Goal: Task Accomplishment & Management: Manage account settings

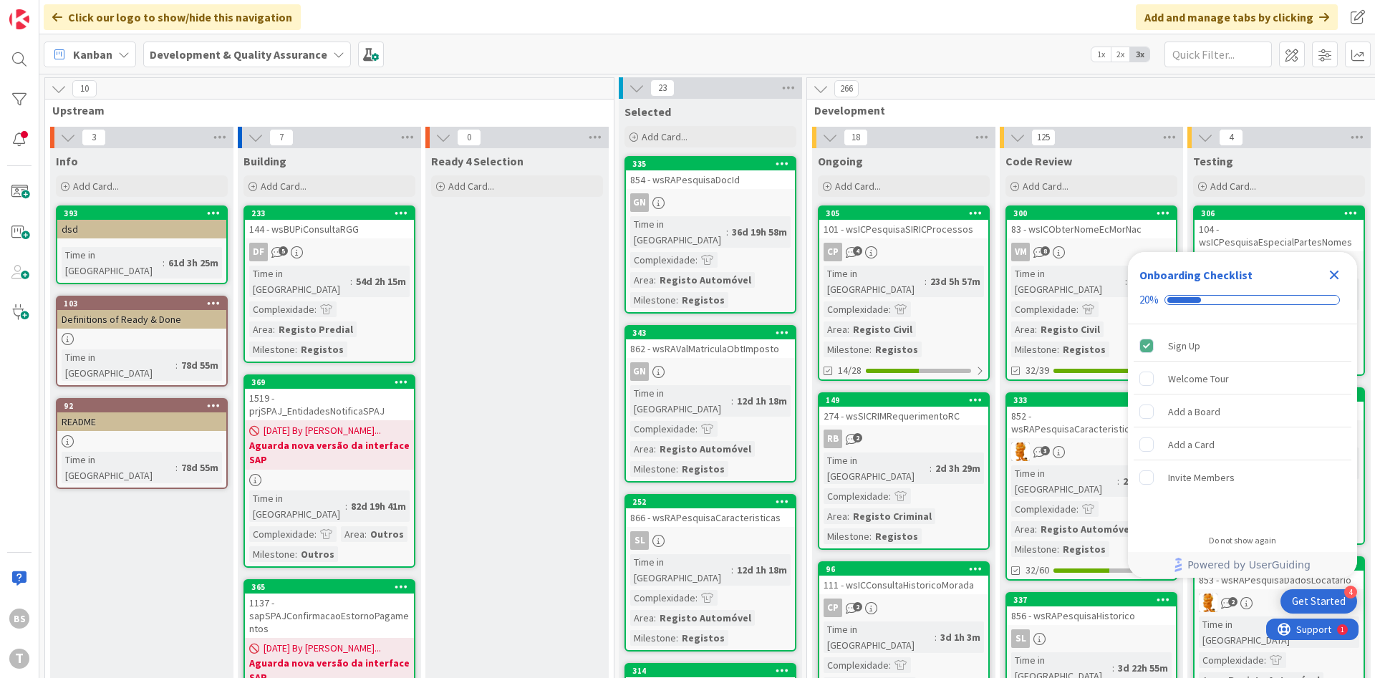
click at [1332, 274] on icon "Close Checklist" at bounding box center [1334, 275] width 9 height 9
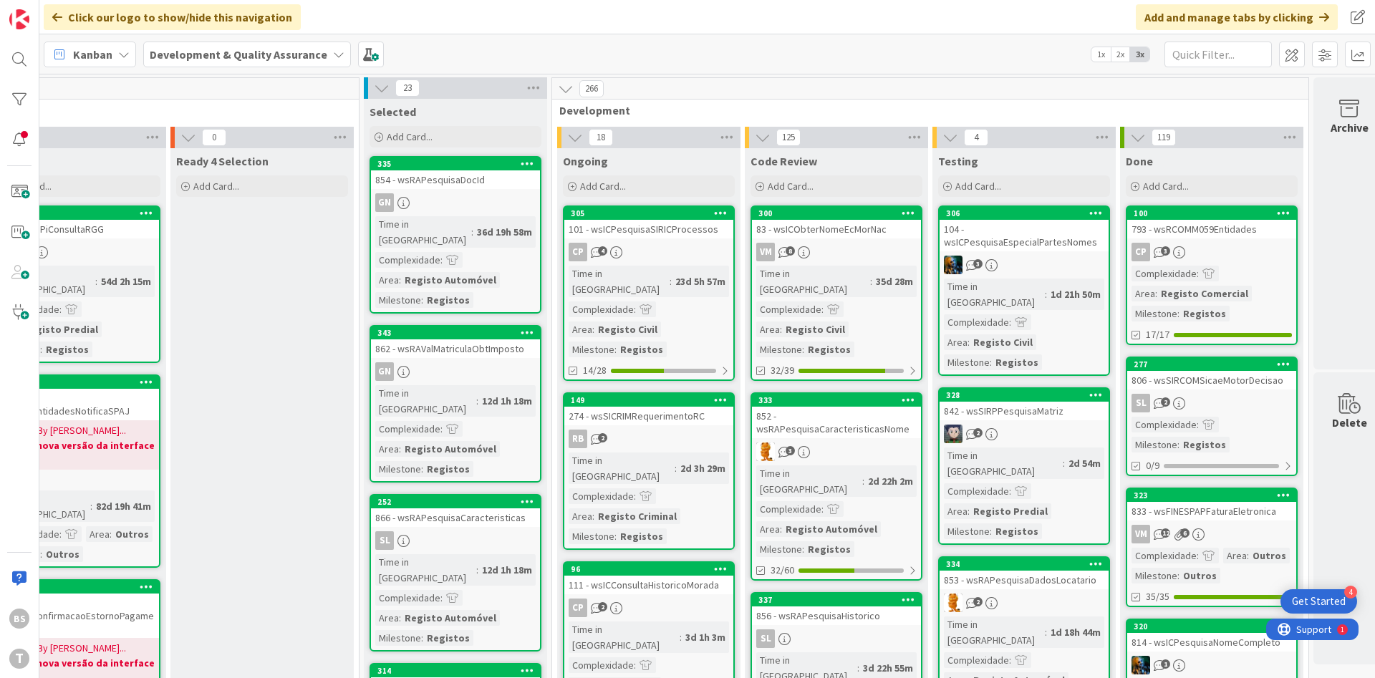
scroll to position [0, 270]
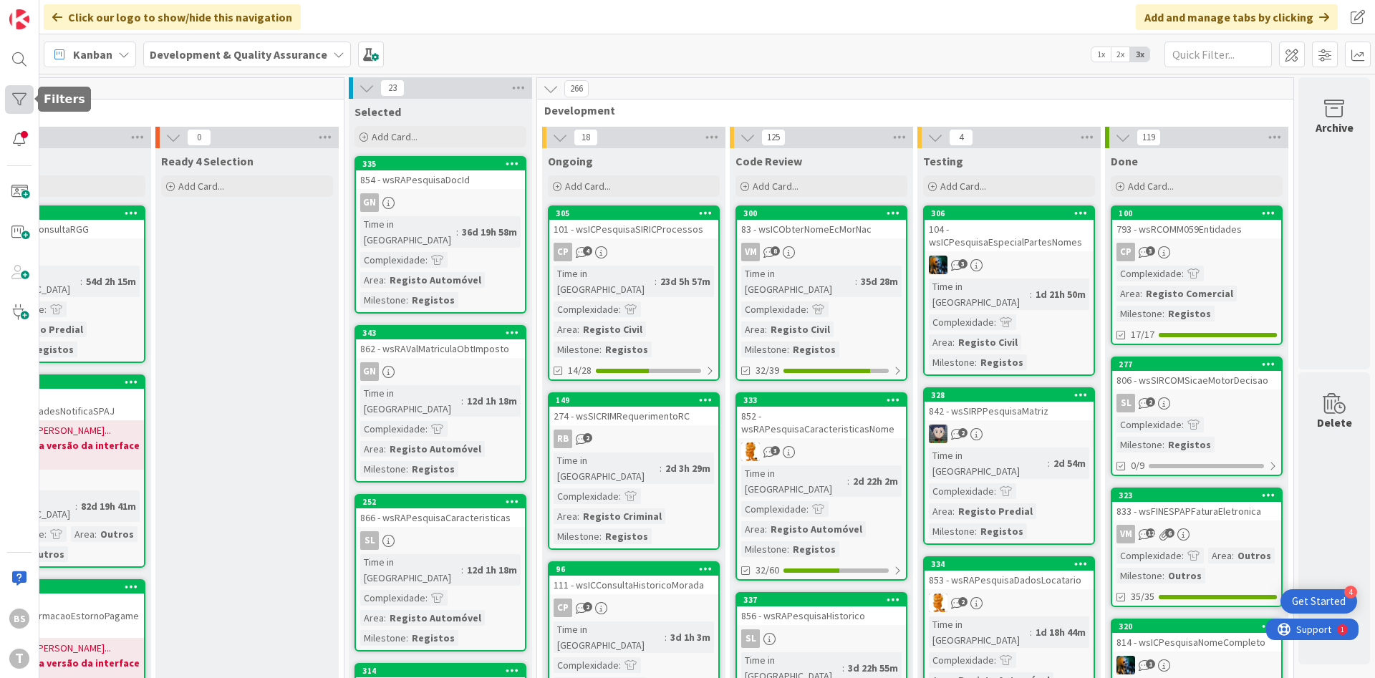
click at [21, 100] on div at bounding box center [19, 99] width 29 height 29
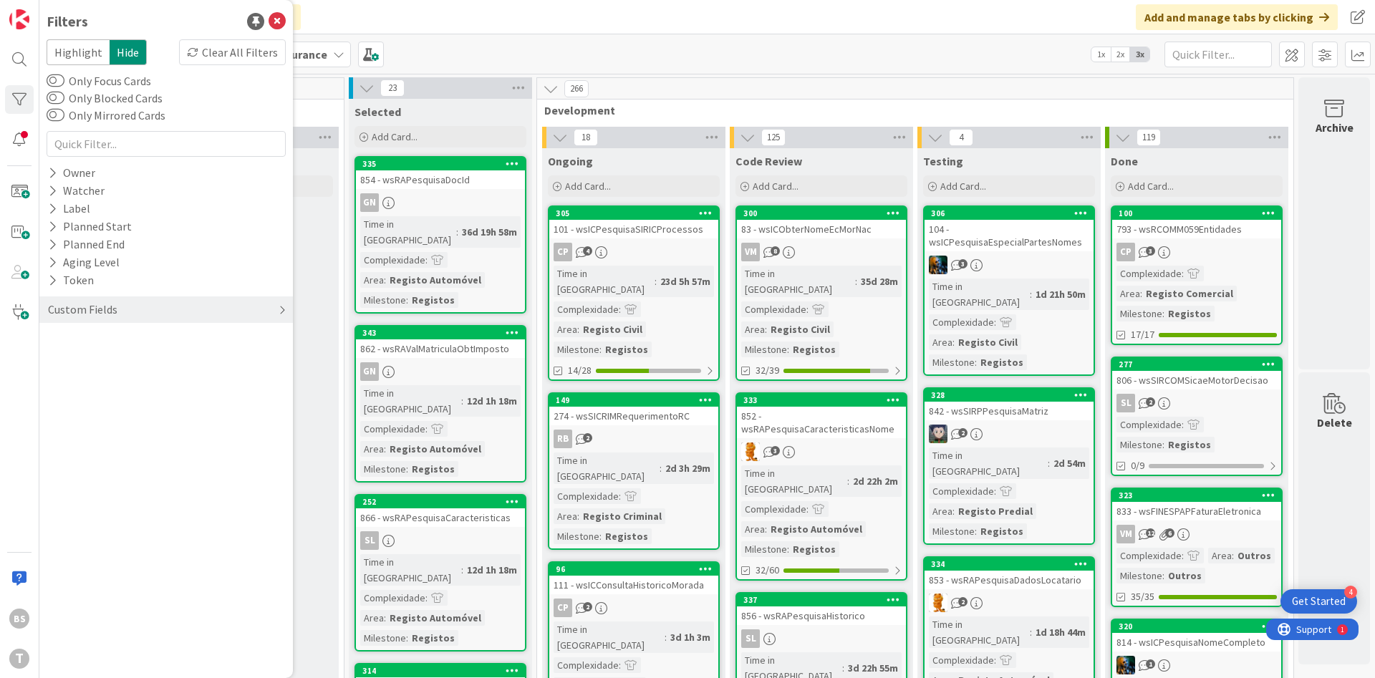
click at [131, 319] on div "Custom Fields" at bounding box center [166, 309] width 254 height 26
click at [127, 348] on button "Complexidade" at bounding box center [90, 357] width 87 height 18
click at [128, 340] on div "Priority" at bounding box center [166, 339] width 254 height 18
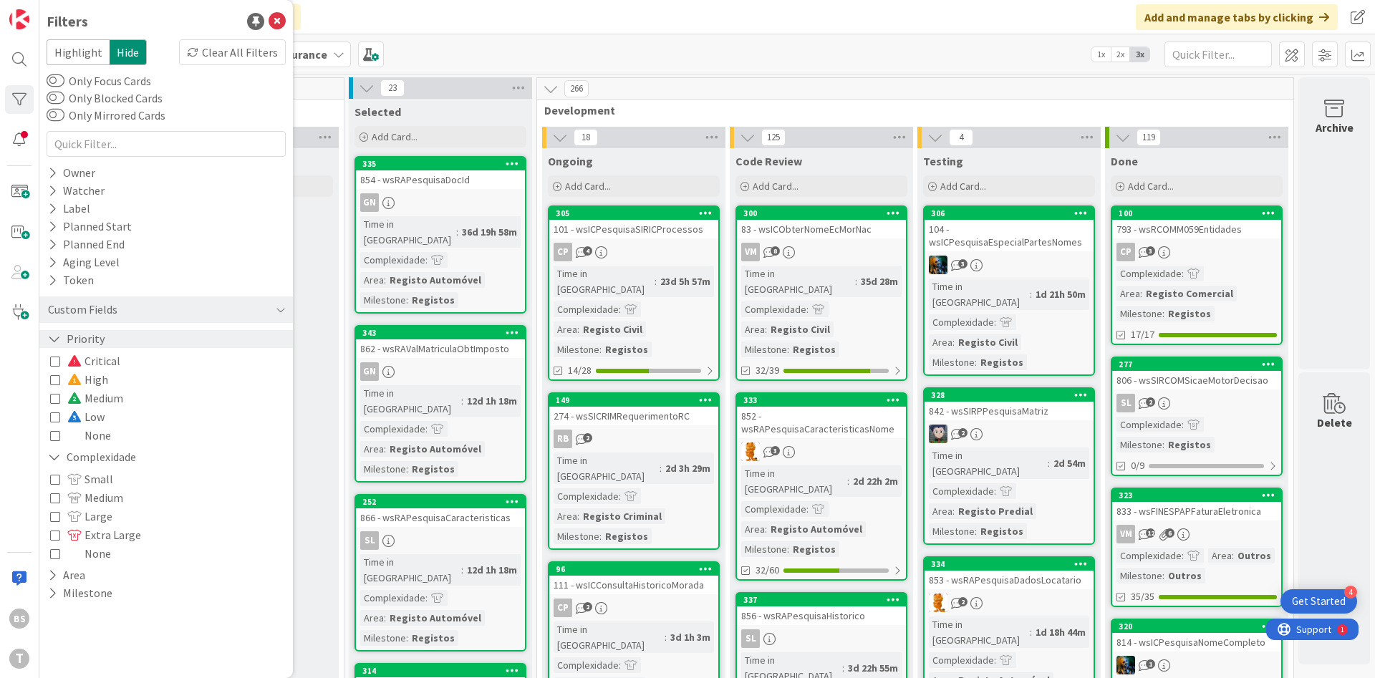
click at [128, 340] on div "Priority" at bounding box center [166, 339] width 254 height 18
click at [127, 343] on div "Priority" at bounding box center [166, 339] width 254 height 18
click at [98, 382] on span "High" at bounding box center [87, 379] width 41 height 19
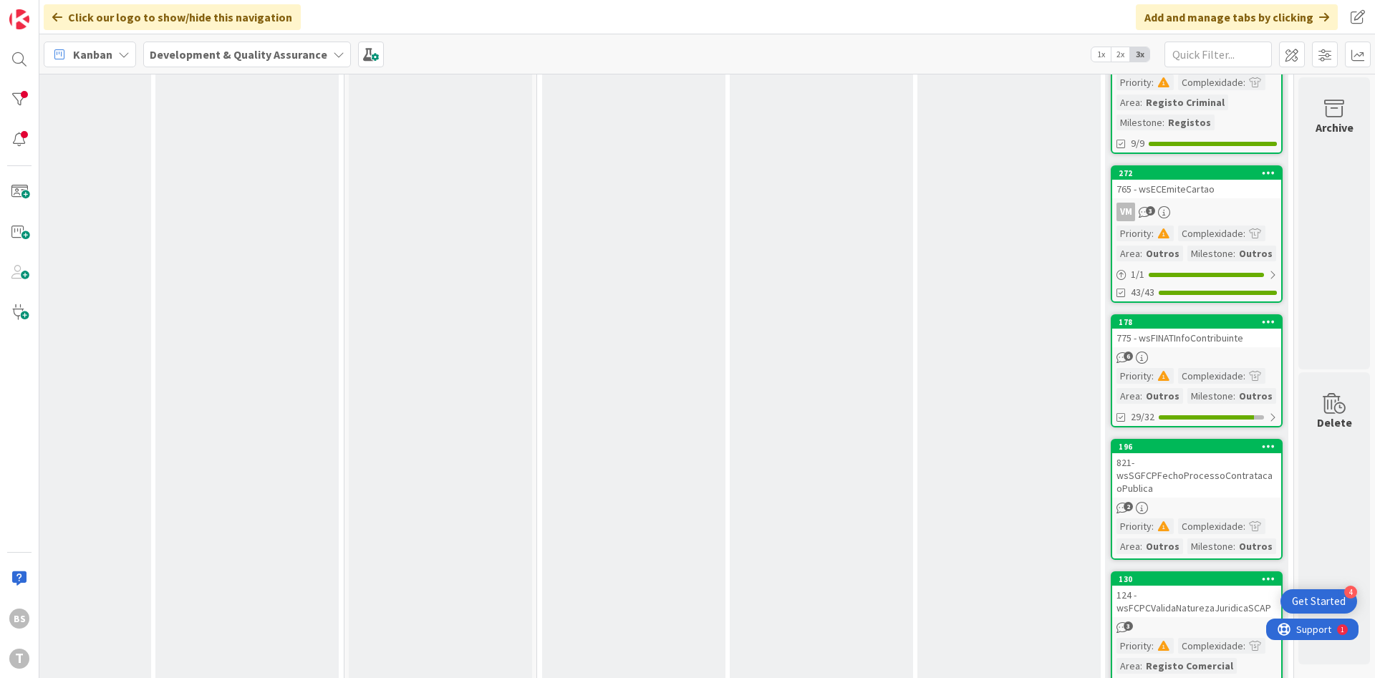
scroll to position [516, 270]
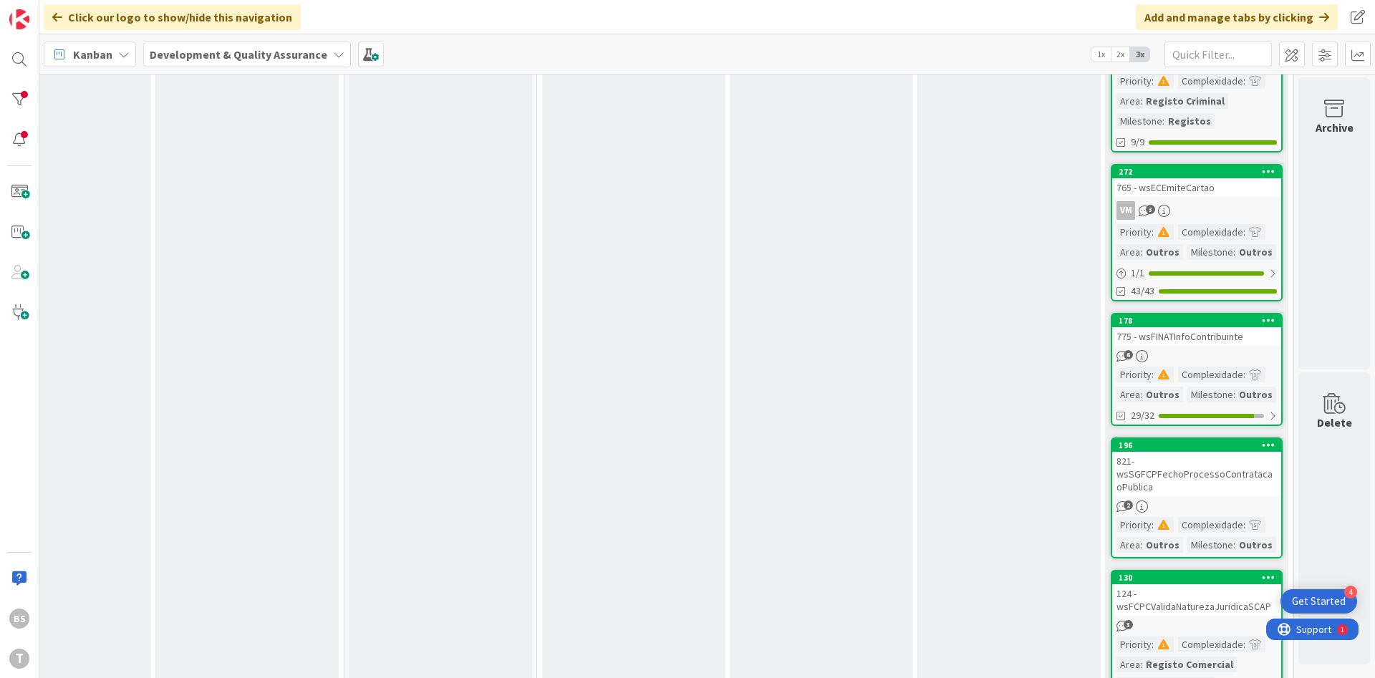
click at [1200, 342] on div "775 - wsFINATInfoContribuinte" at bounding box center [1196, 336] width 169 height 19
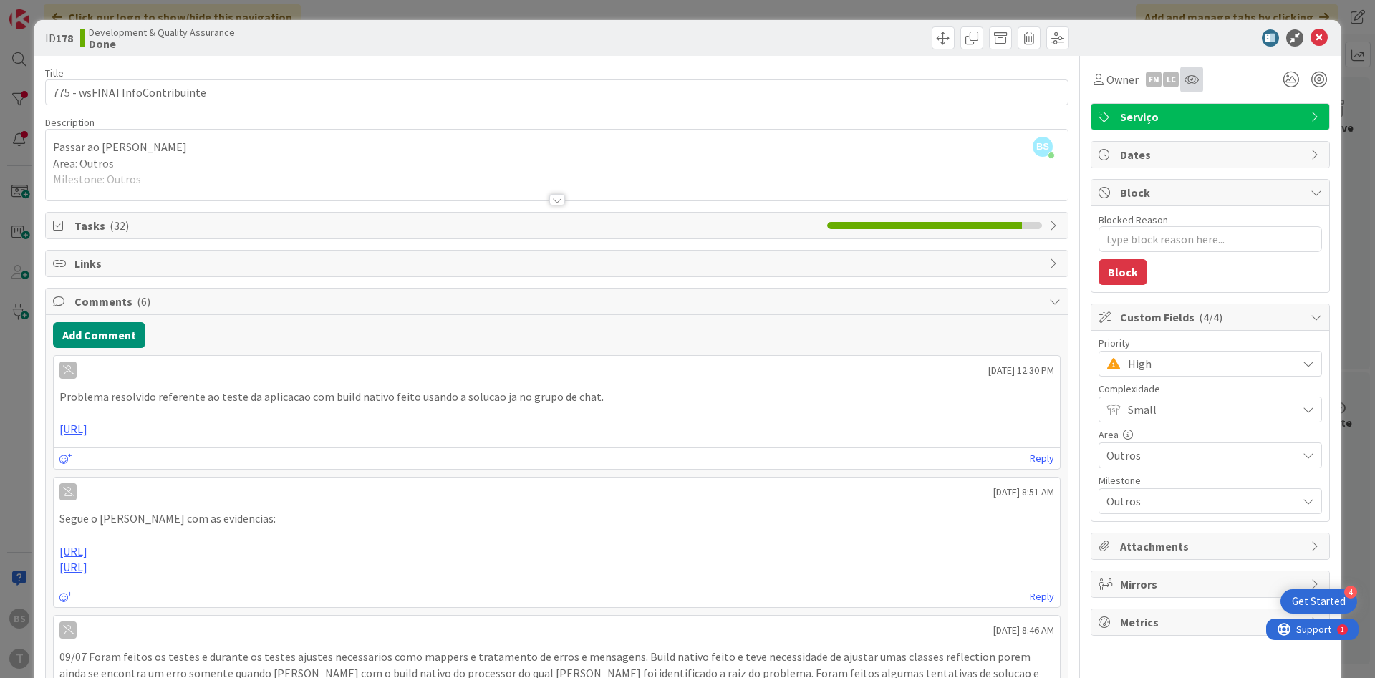
click at [1192, 90] on div at bounding box center [1191, 80] width 23 height 26
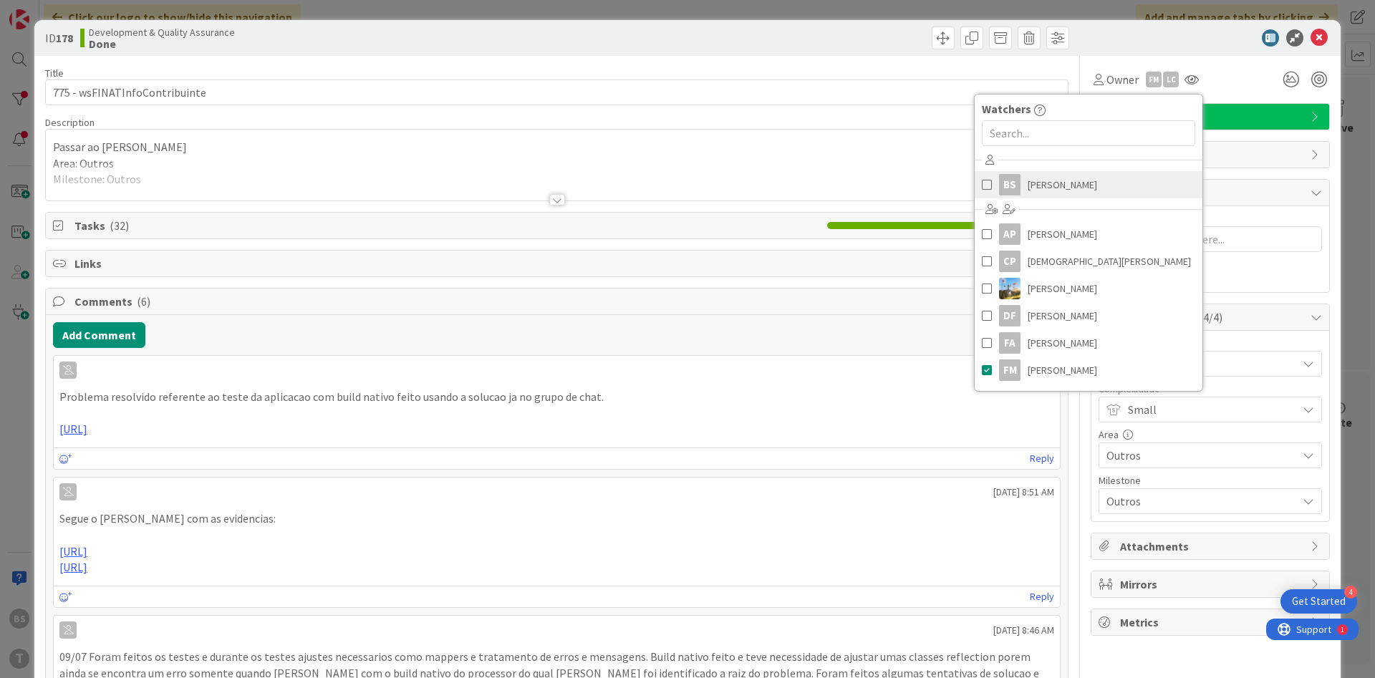
click at [995, 193] on link "BS [PERSON_NAME]" at bounding box center [1089, 184] width 228 height 27
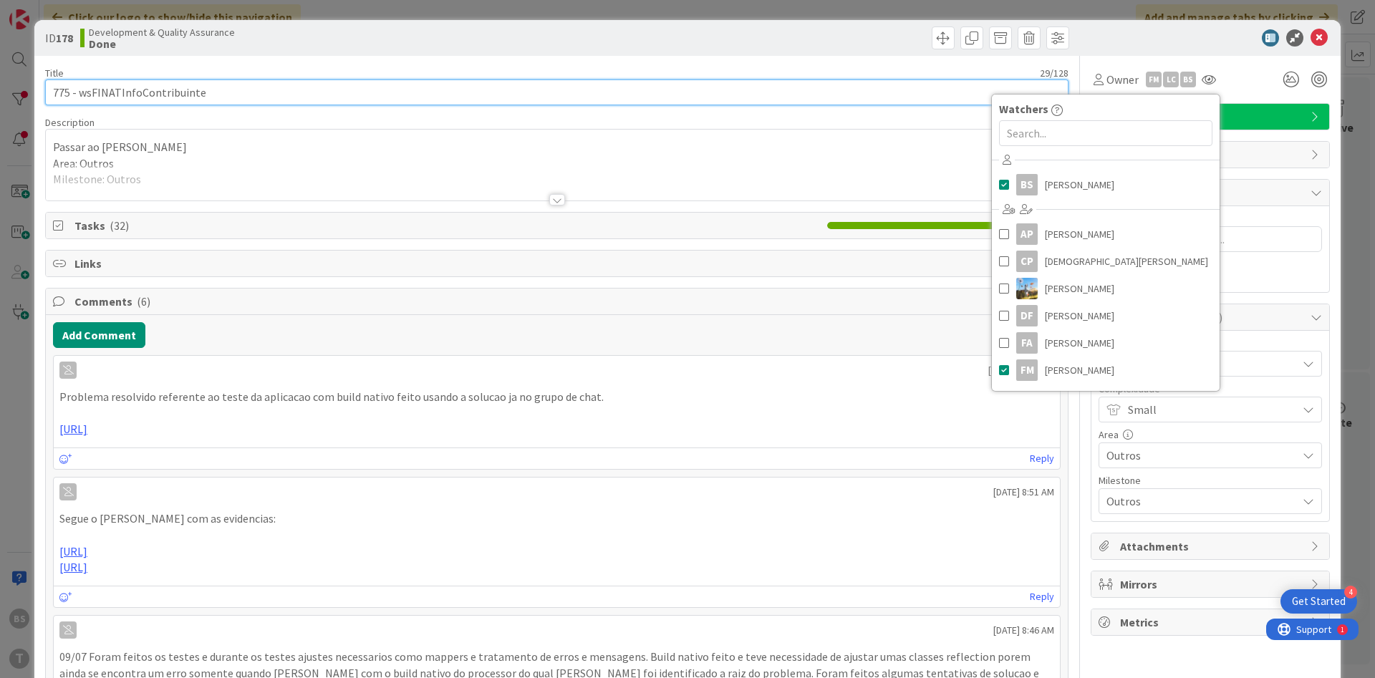
click at [453, 81] on input "775 - wsFINATInfoContribuinte" at bounding box center [556, 92] width 1023 height 26
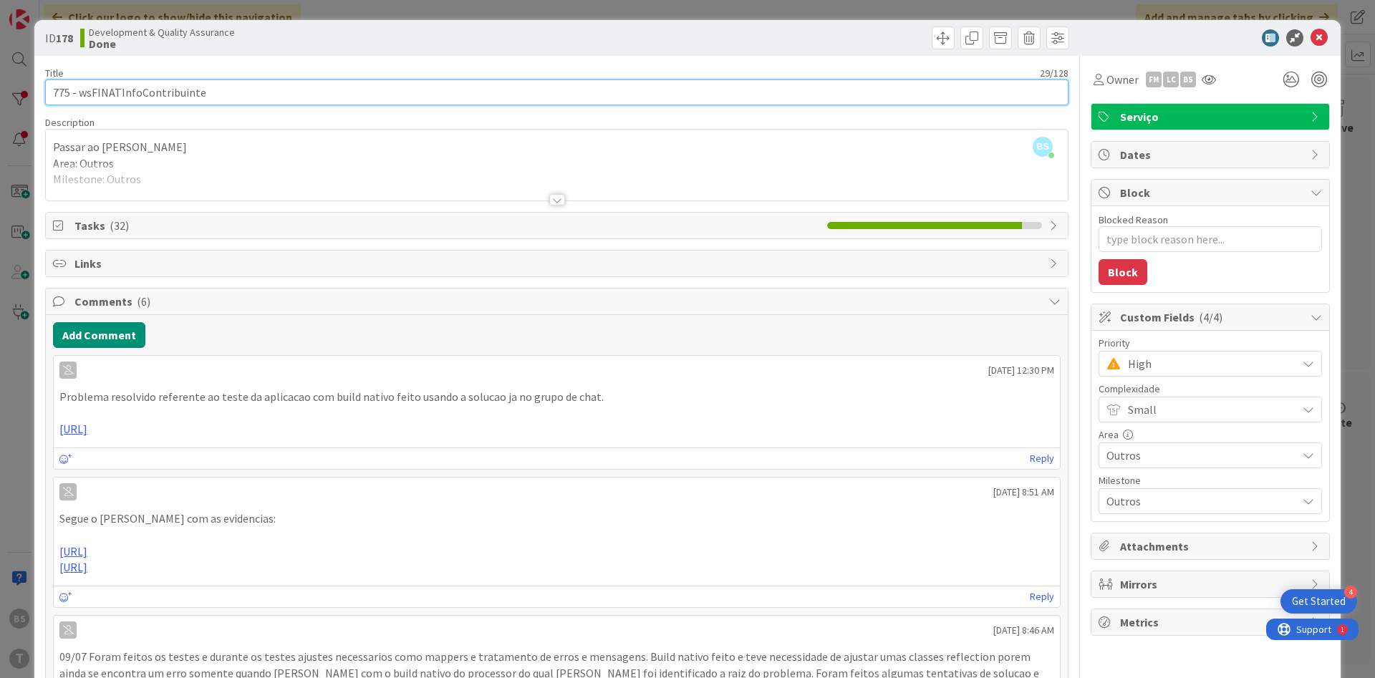
click at [453, 81] on input "775 - wsFINATInfoContribuinte" at bounding box center [556, 92] width 1023 height 26
click at [175, 87] on input "775 - wsFINATInfoContribuinte" at bounding box center [556, 92] width 1023 height 26
click at [175, 86] on input "775 - wsFINATInfoContribuinte" at bounding box center [556, 92] width 1023 height 26
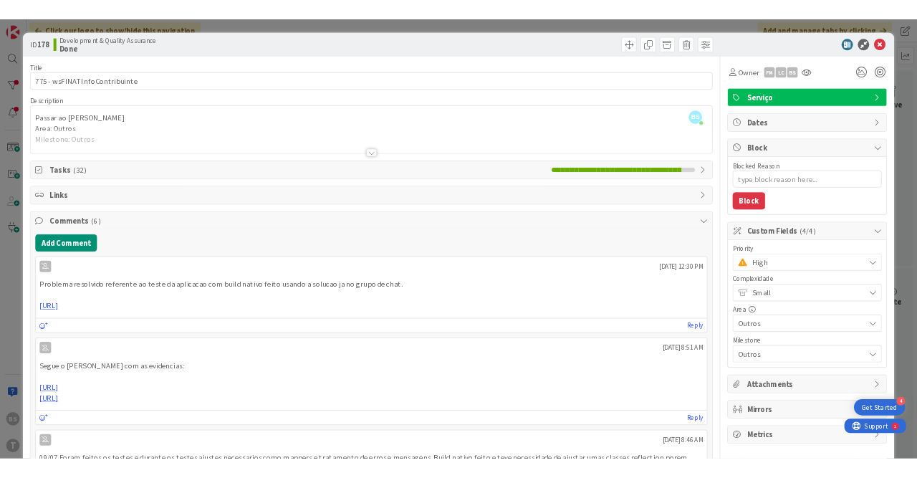
scroll to position [515, 269]
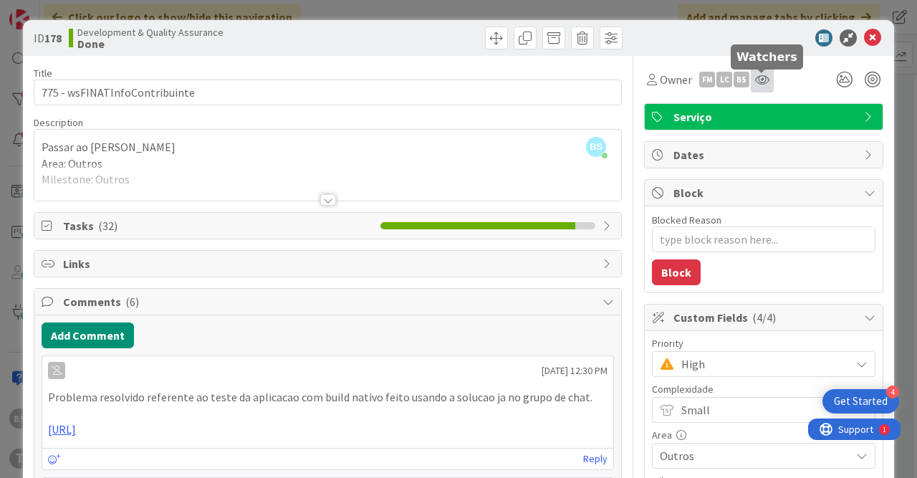
click at [761, 84] on icon at bounding box center [762, 79] width 14 height 11
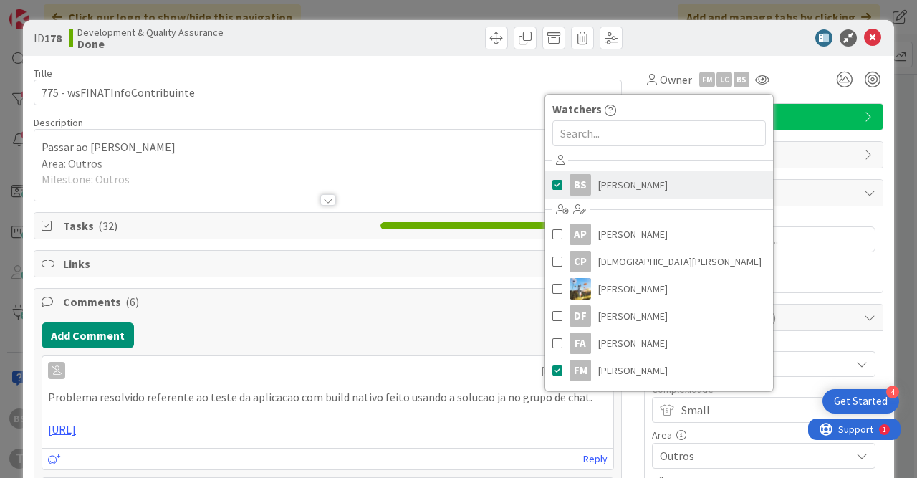
click at [653, 181] on link "BS [PERSON_NAME]" at bounding box center [659, 184] width 228 height 27
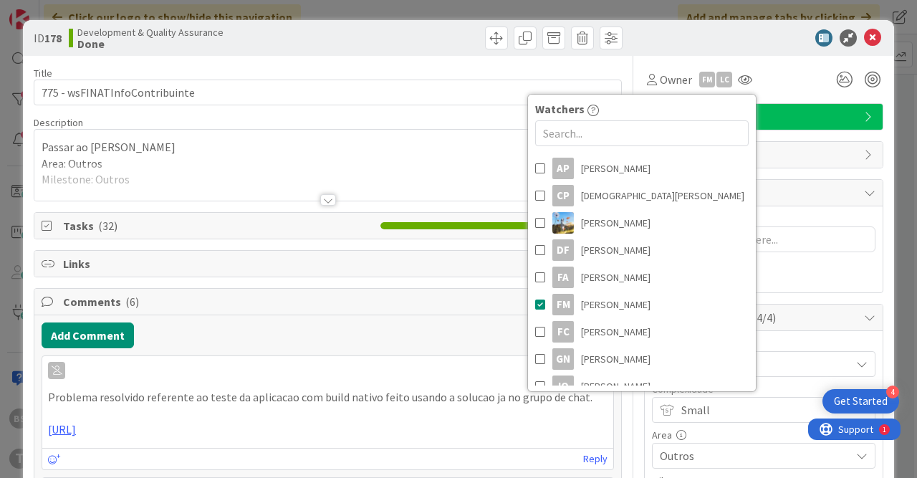
scroll to position [178, 0]
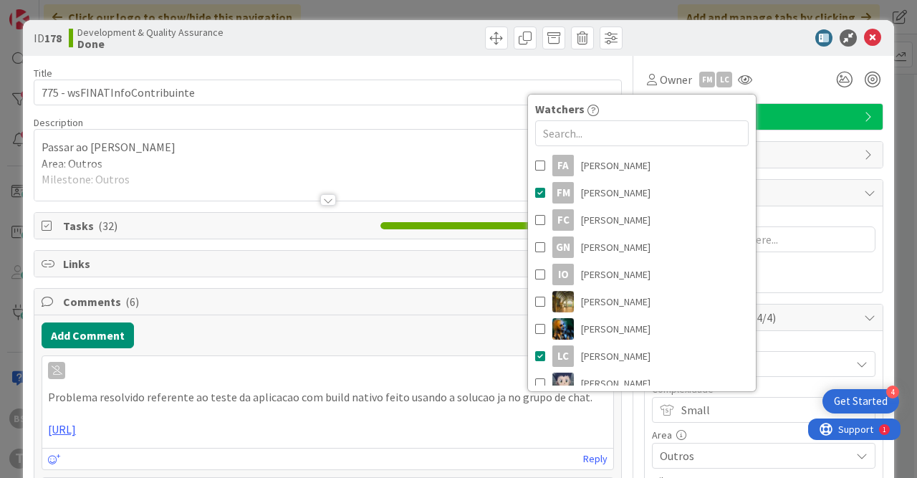
click at [837, 215] on div "Blocked Reason 0 / 256" at bounding box center [763, 219] width 223 height 13
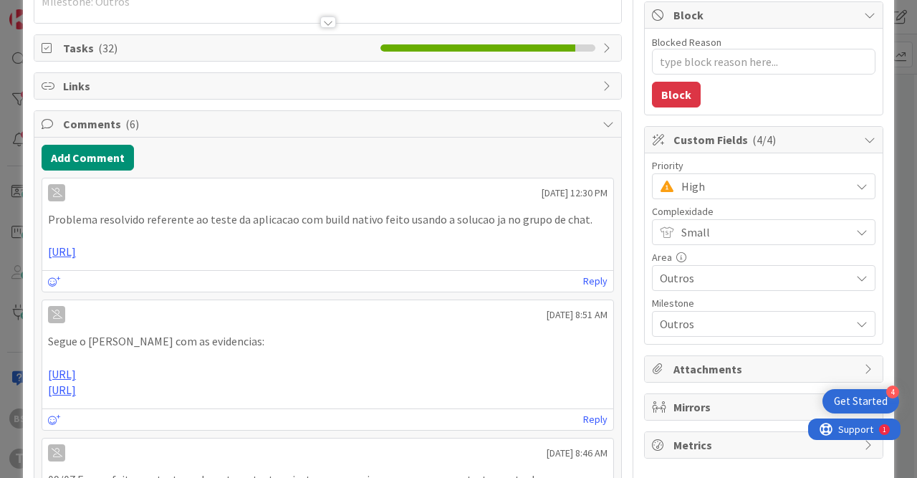
click at [720, 189] on span "High" at bounding box center [762, 186] width 162 height 20
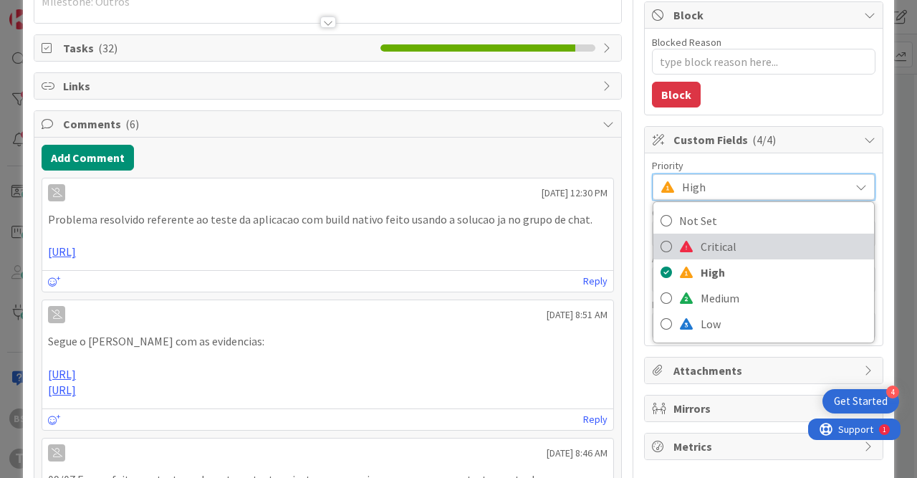
click at [720, 247] on span "Critical" at bounding box center [783, 246] width 166 height 21
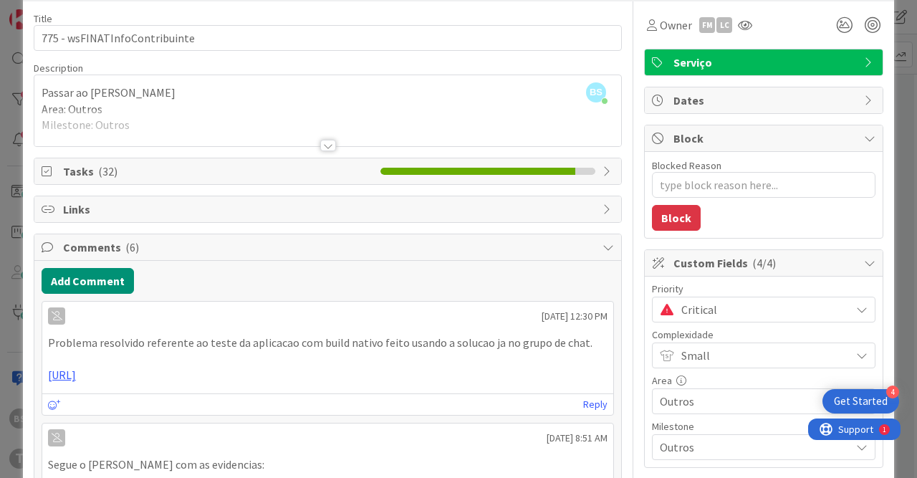
scroll to position [0, 0]
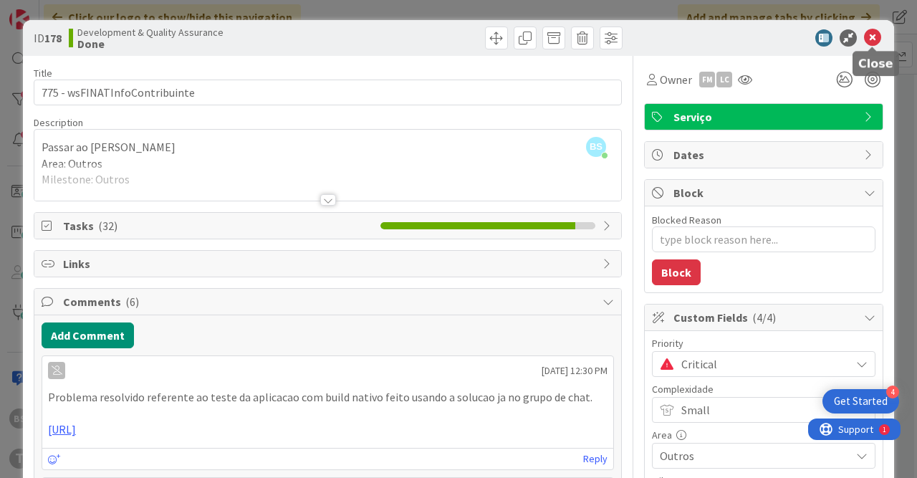
click at [867, 36] on icon at bounding box center [872, 37] width 17 height 17
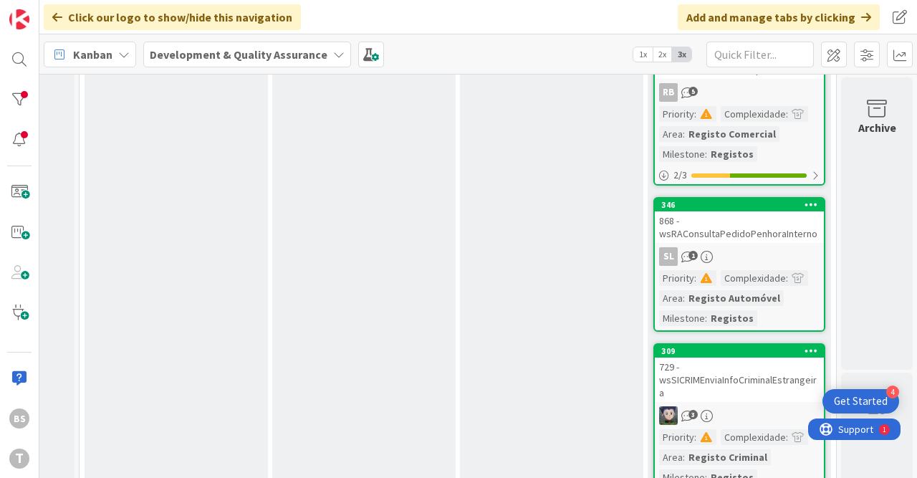
scroll to position [426, 728]
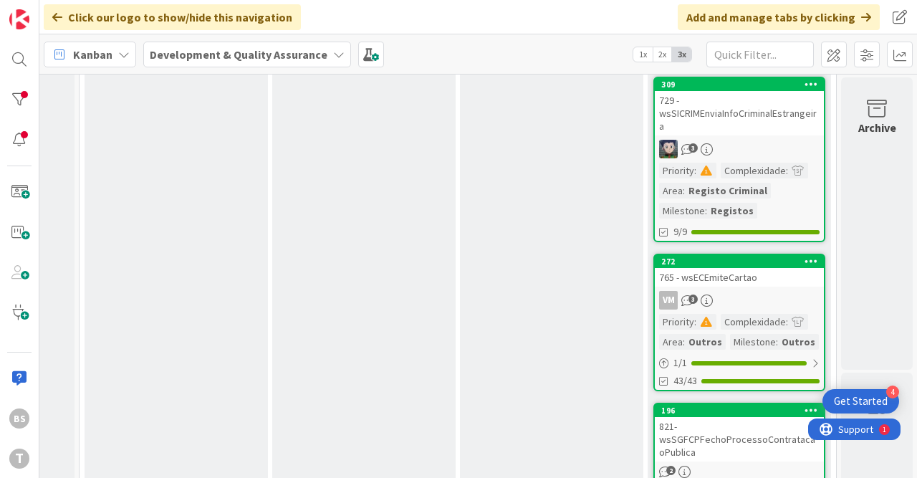
click at [774, 105] on div "729 - wsSICRIMEnviaInfoCriminalEstrangeira" at bounding box center [739, 113] width 169 height 44
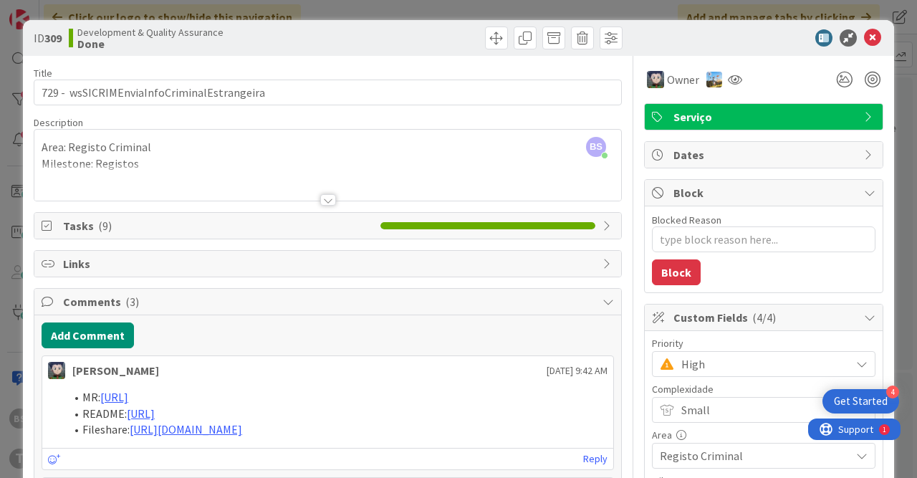
click at [317, 302] on span "Comments ( 3 )" at bounding box center [329, 301] width 532 height 17
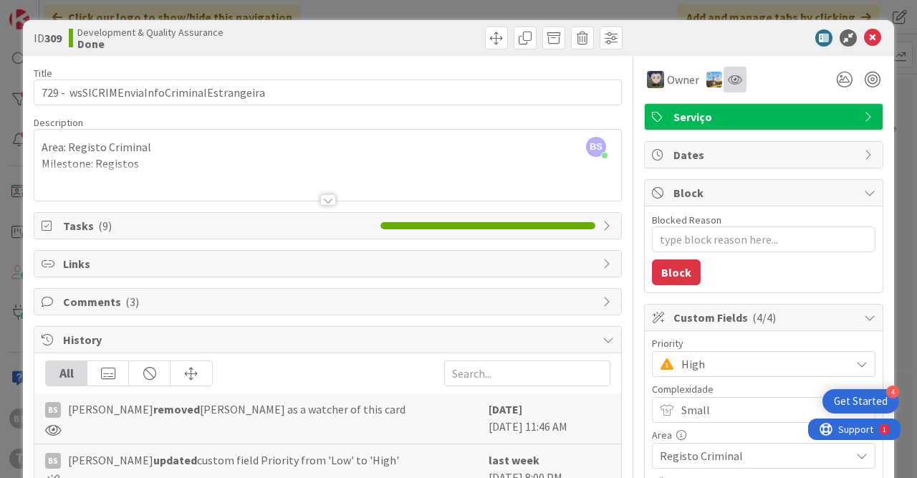
click at [729, 86] on div at bounding box center [734, 80] width 23 height 26
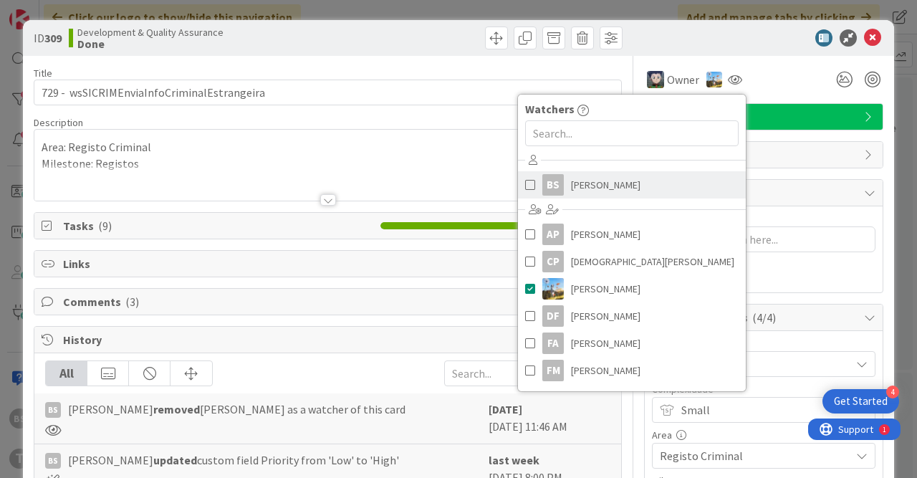
click at [634, 183] on link "BS [PERSON_NAME]" at bounding box center [632, 184] width 228 height 27
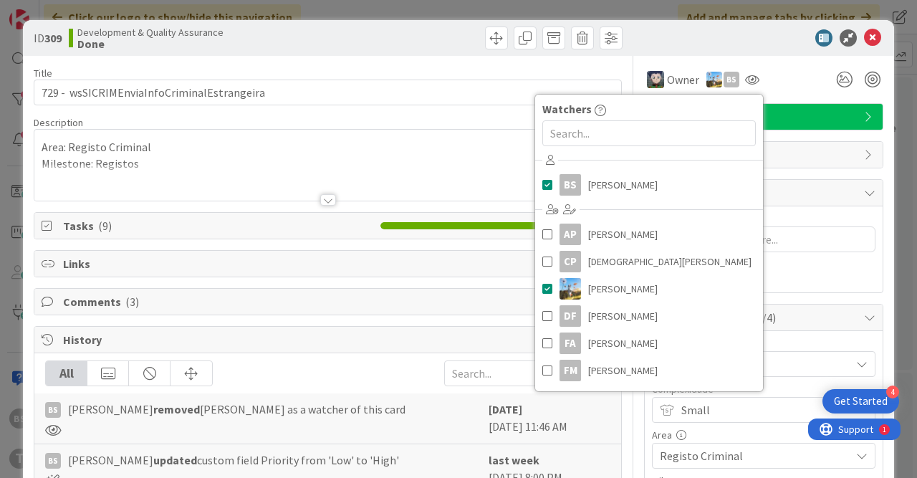
click at [667, 33] on div at bounding box center [757, 37] width 254 height 17
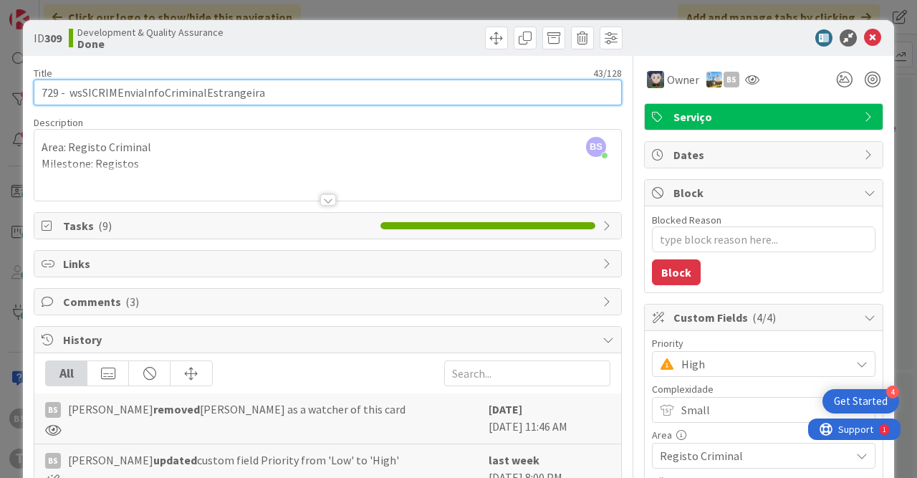
click at [200, 91] on input "729 - wsSICRIMEnviaInfoCriminalEstrangeira" at bounding box center [328, 92] width 588 height 26
click at [176, 93] on input "729 - wsSICRIMEnviaInfoCriminalEstrangeira" at bounding box center [328, 92] width 588 height 26
click at [291, 95] on input "729 - wsSICRIMEnviaInfoCriminalEstrangeira" at bounding box center [328, 92] width 588 height 26
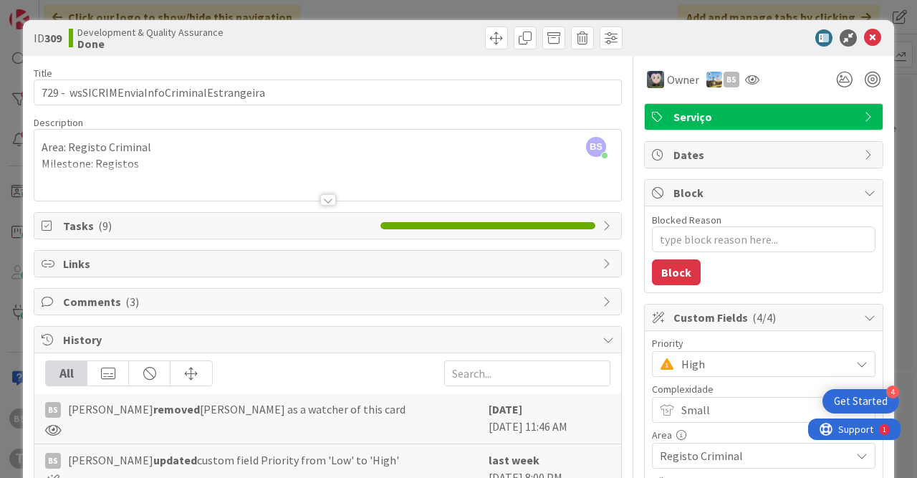
click at [328, 198] on div at bounding box center [328, 199] width 16 height 11
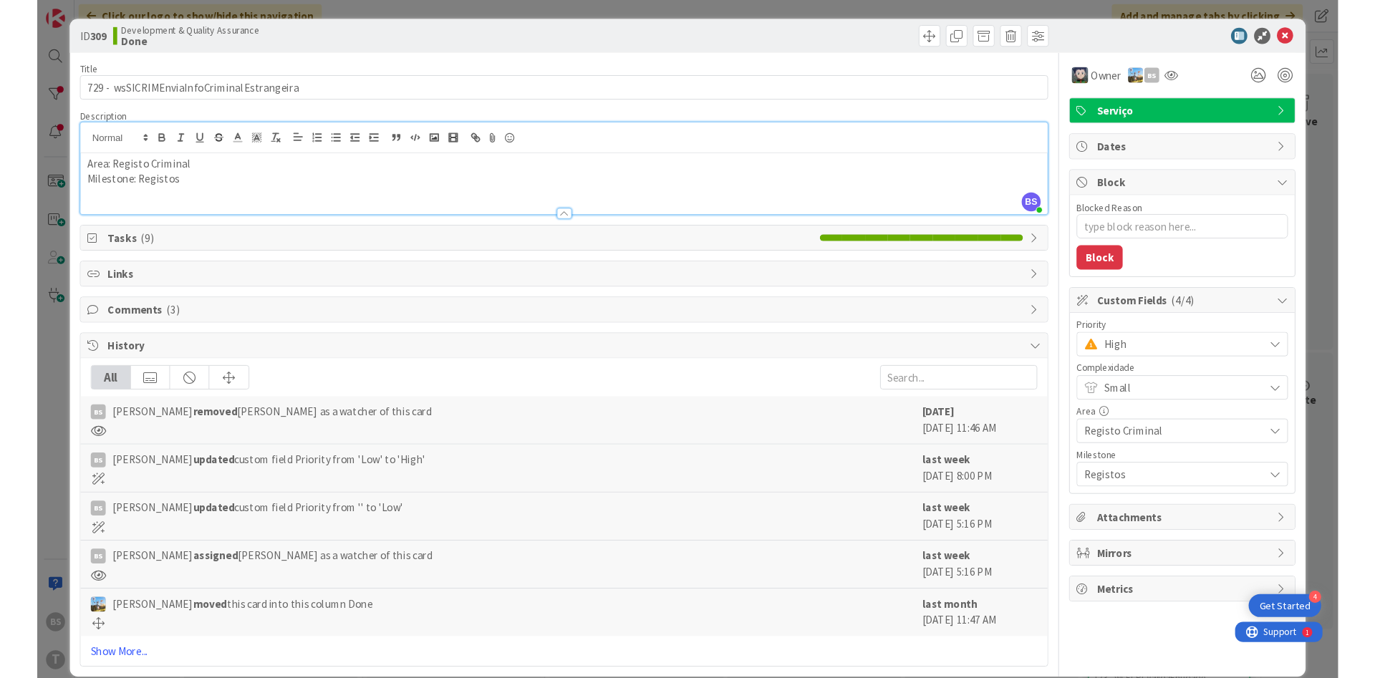
scroll to position [426, 270]
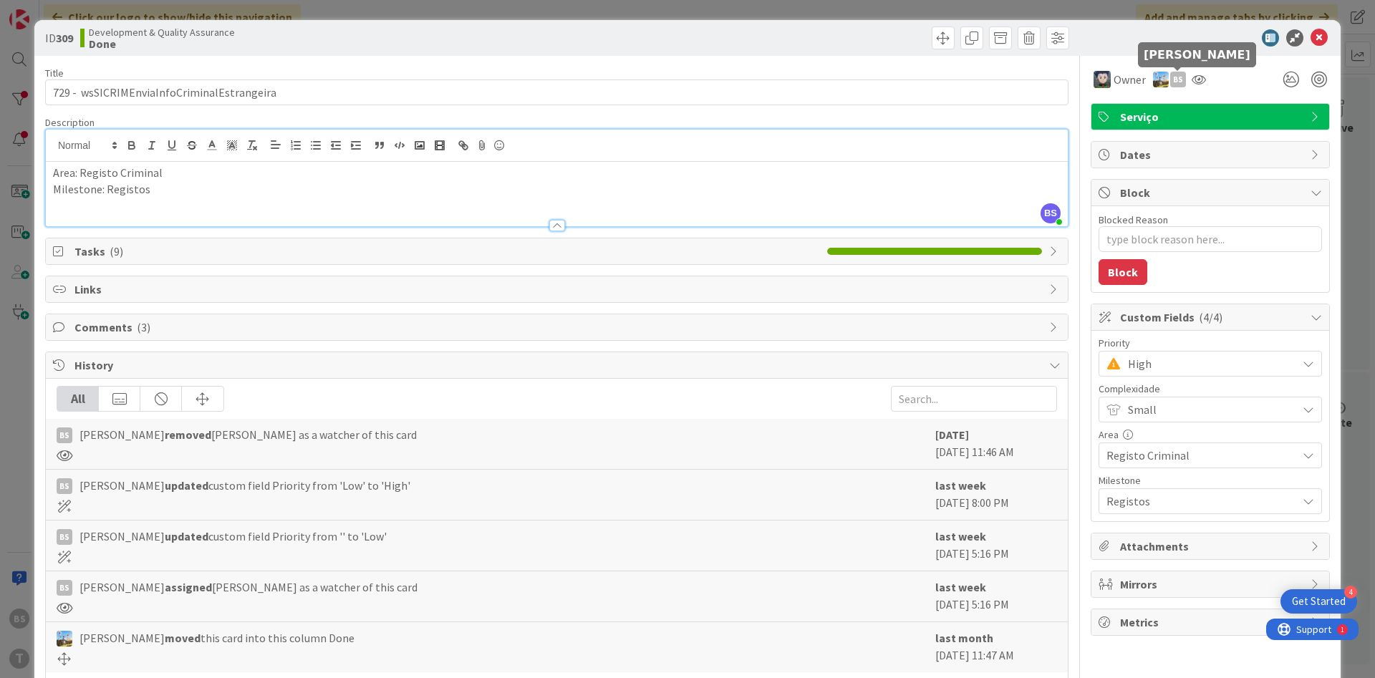
click at [1200, 67] on div at bounding box center [1198, 80] width 23 height 26
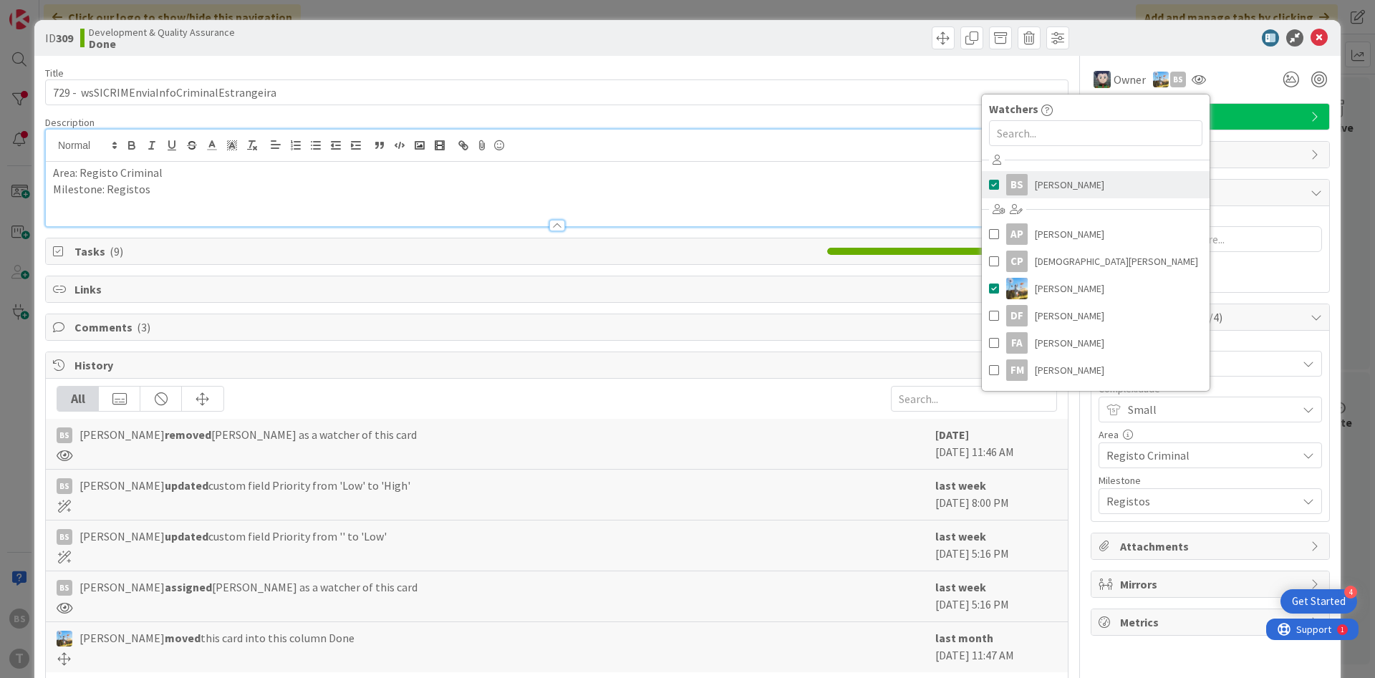
click at [1110, 175] on link "BS [PERSON_NAME]" at bounding box center [1096, 184] width 228 height 27
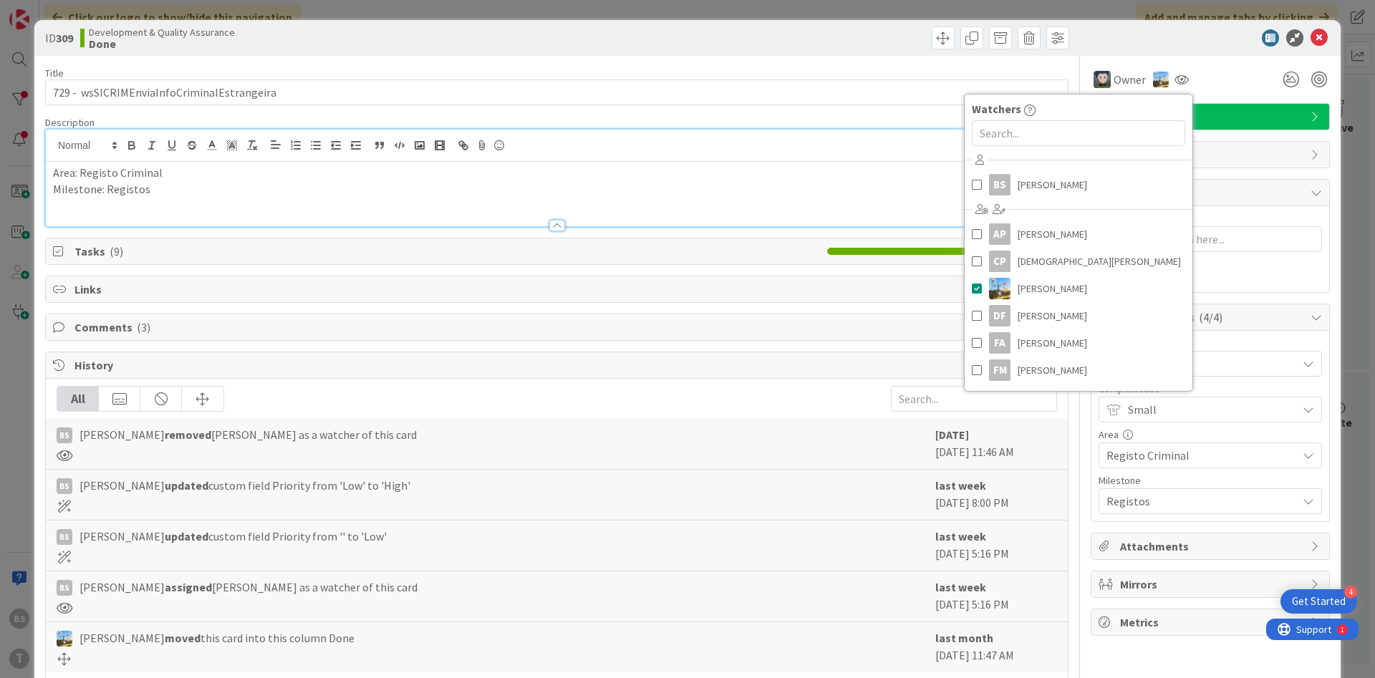
click at [1318, 271] on div "Blocked Reason 0 / 256 Block" at bounding box center [1210, 249] width 238 height 86
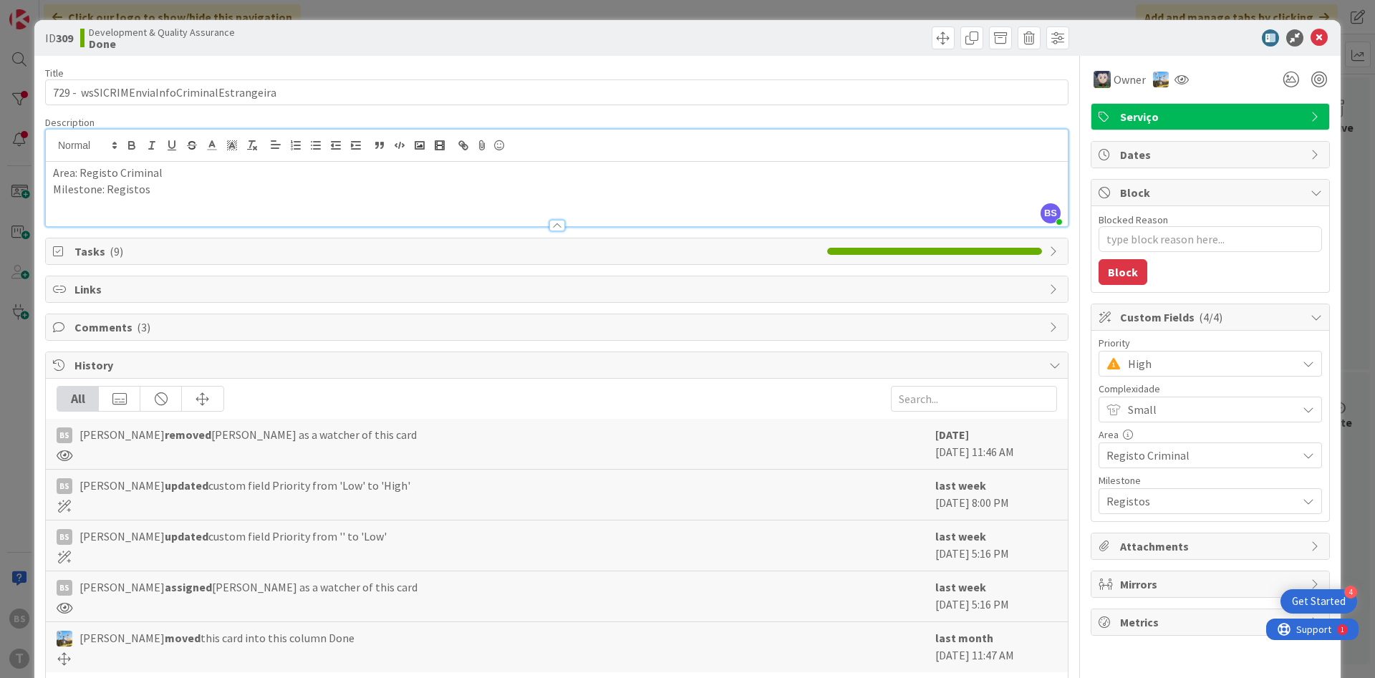
click at [1198, 370] on span "High" at bounding box center [1209, 364] width 162 height 20
click at [1180, 418] on span "Critical" at bounding box center [1230, 423] width 166 height 21
click at [1321, 35] on icon at bounding box center [1319, 37] width 17 height 17
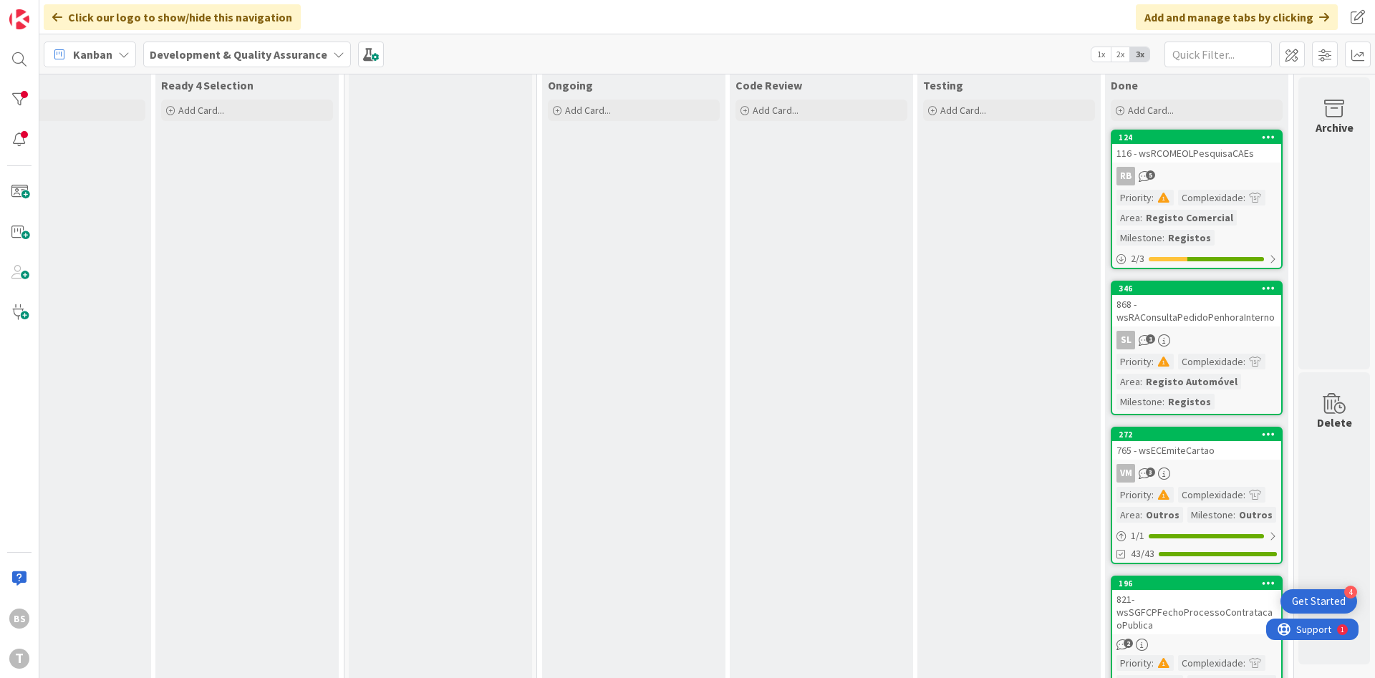
scroll to position [172, 270]
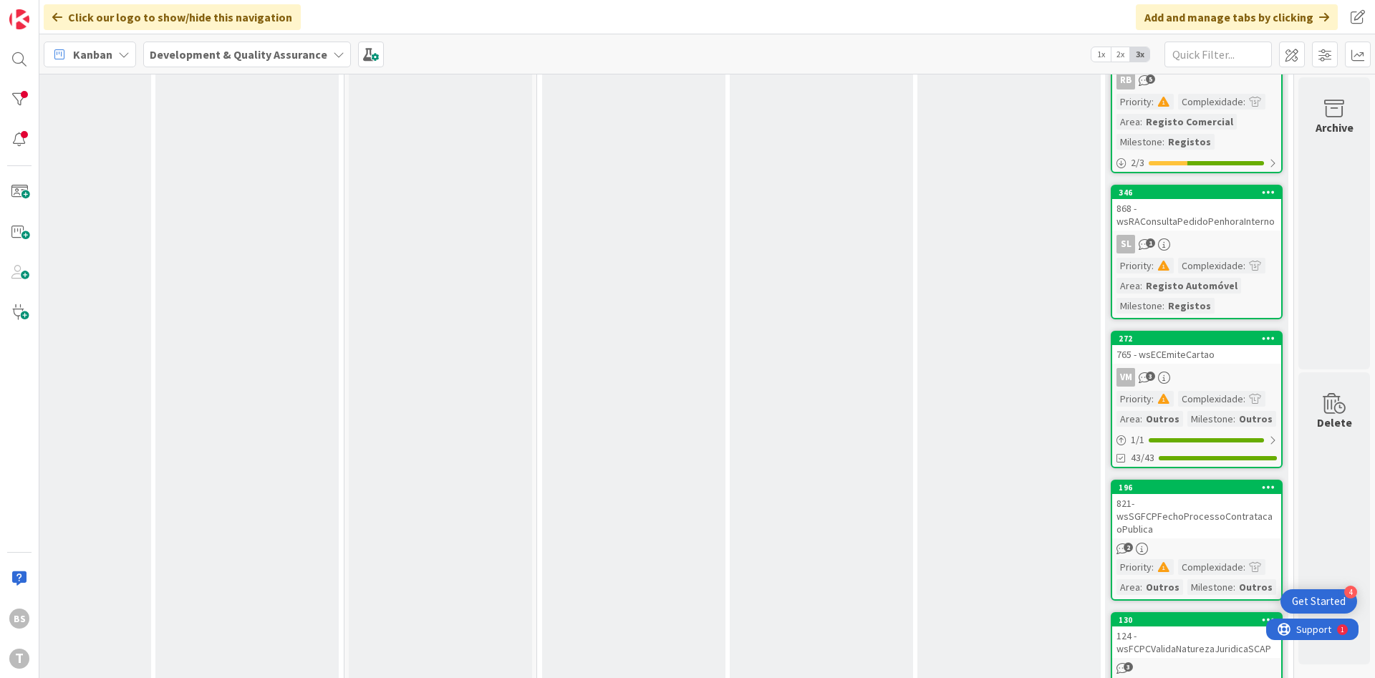
click at [1218, 372] on div "VM 3" at bounding box center [1196, 377] width 169 height 19
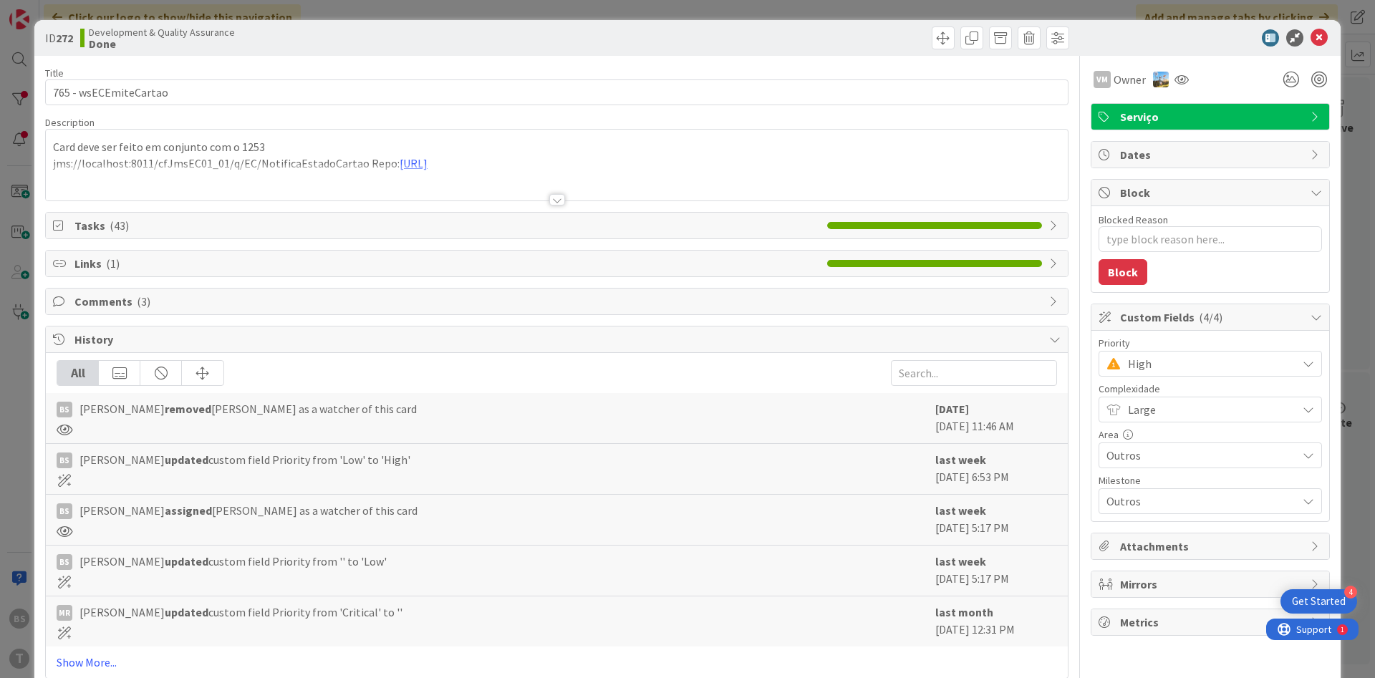
click at [556, 198] on div at bounding box center [557, 199] width 16 height 11
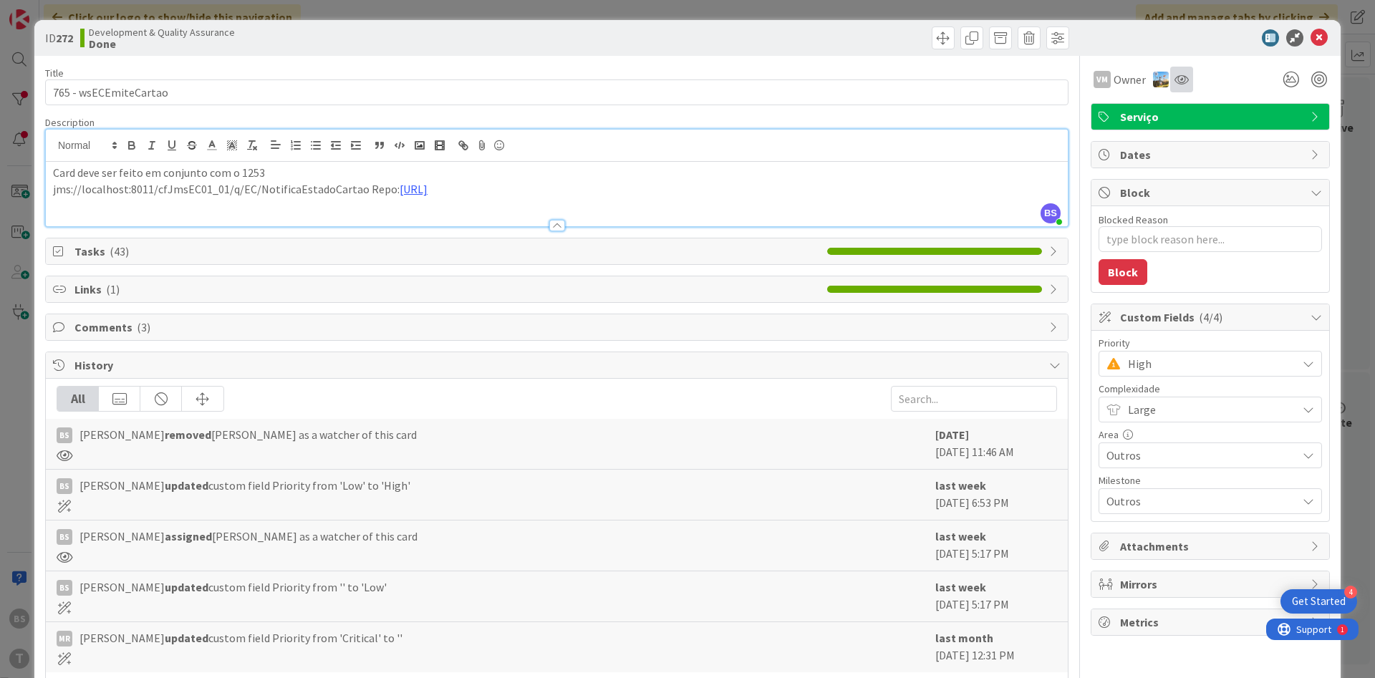
click at [1190, 79] on div at bounding box center [1181, 80] width 23 height 26
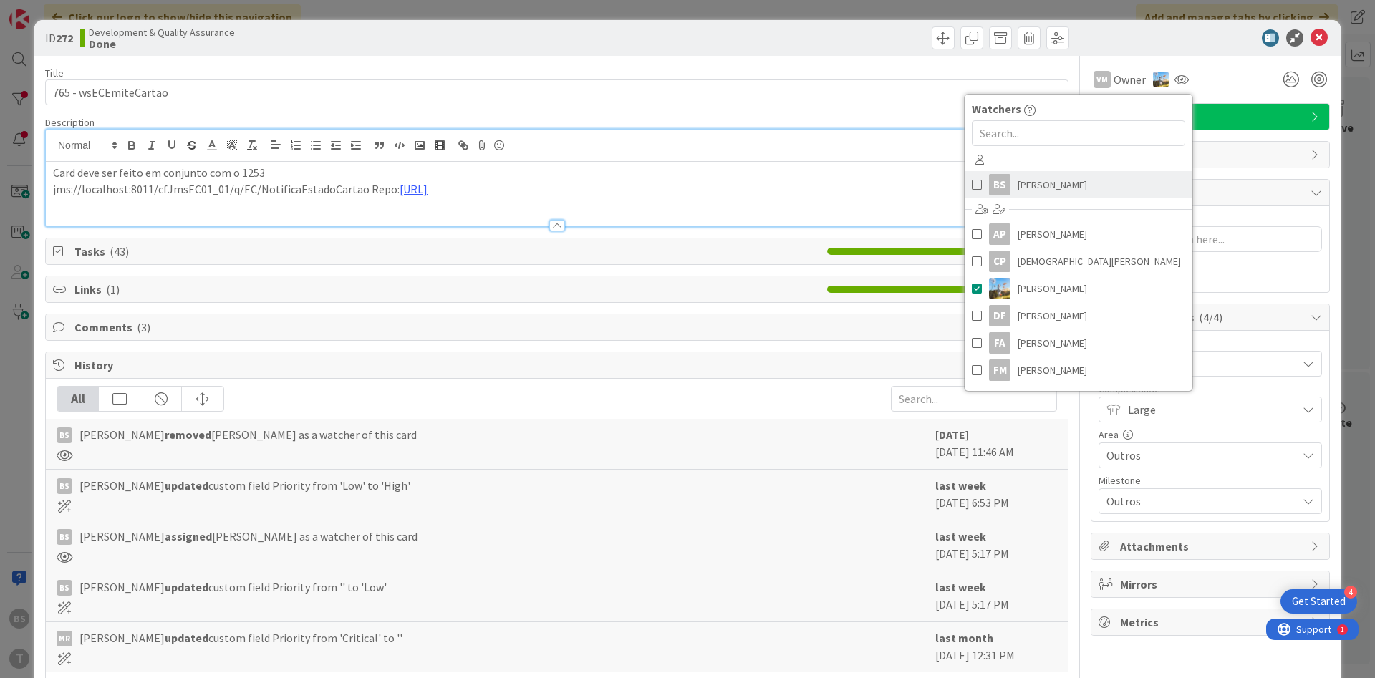
click at [1112, 190] on link "BS [PERSON_NAME]" at bounding box center [1079, 184] width 228 height 27
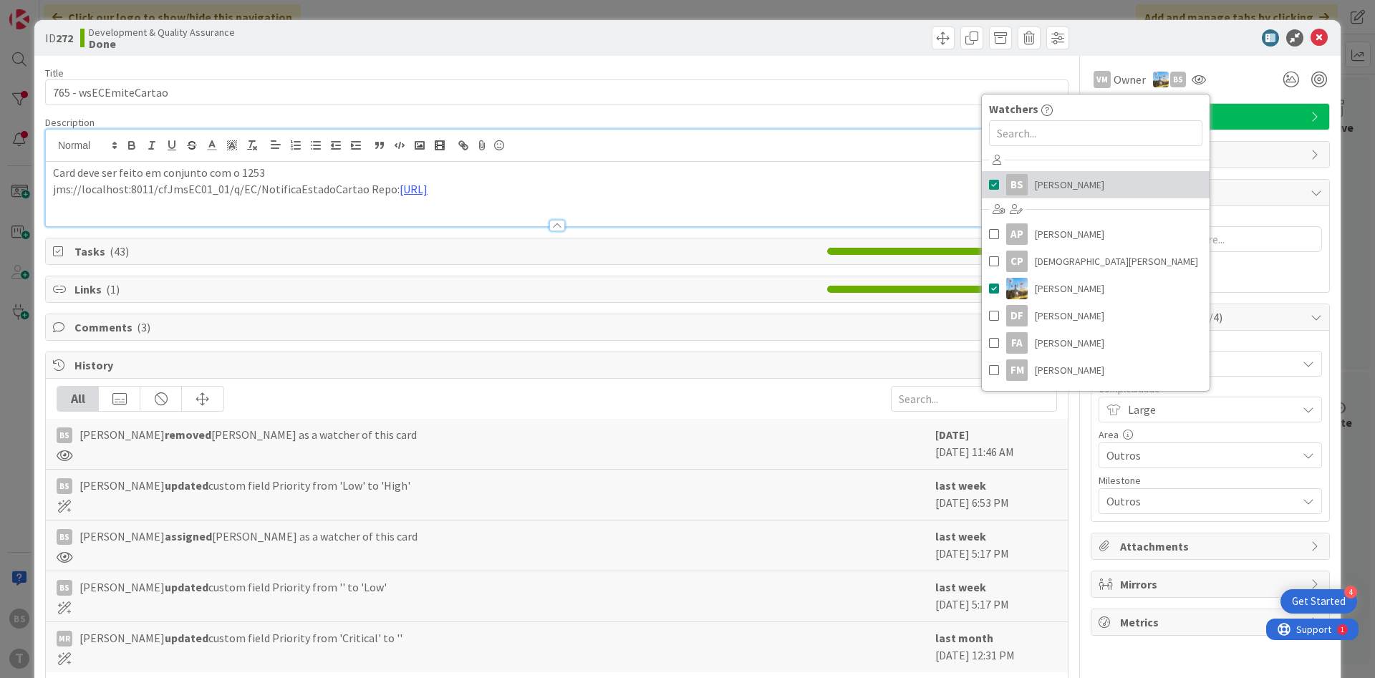
type textarea "x"
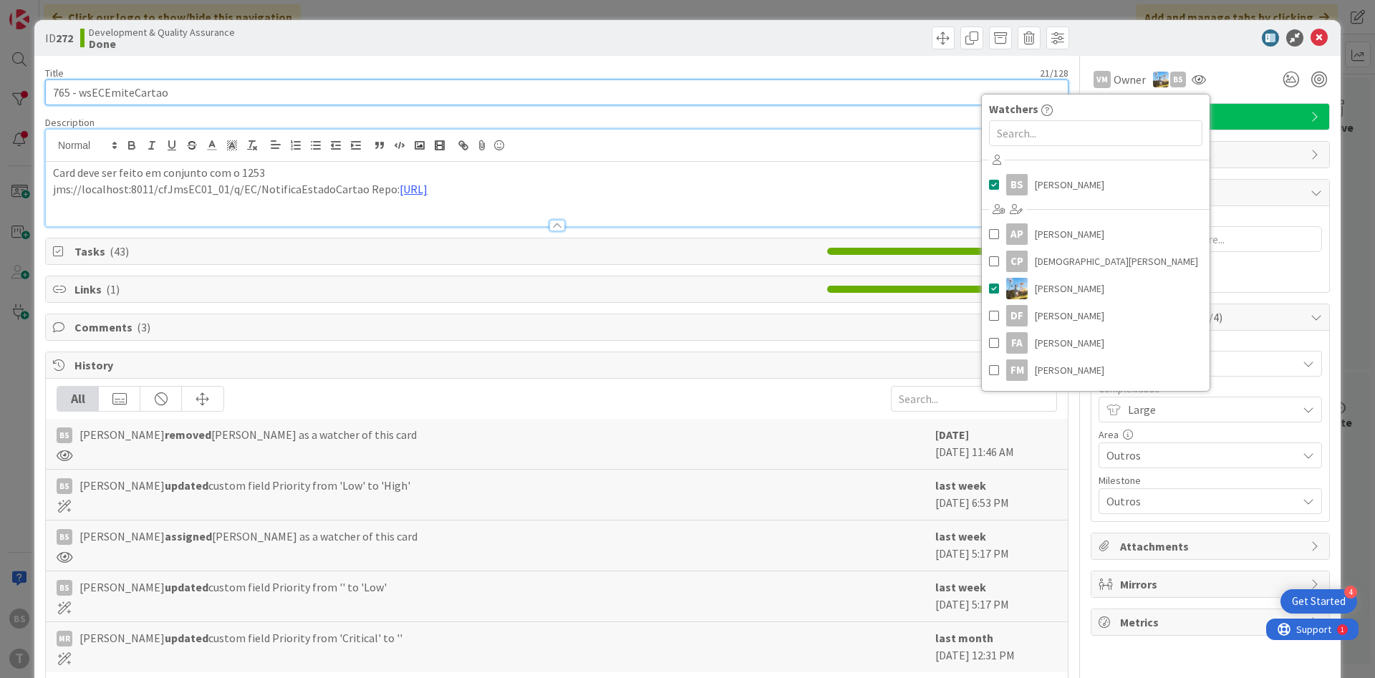
click at [122, 93] on input "765 - wsECEmiteCartao" at bounding box center [556, 92] width 1023 height 26
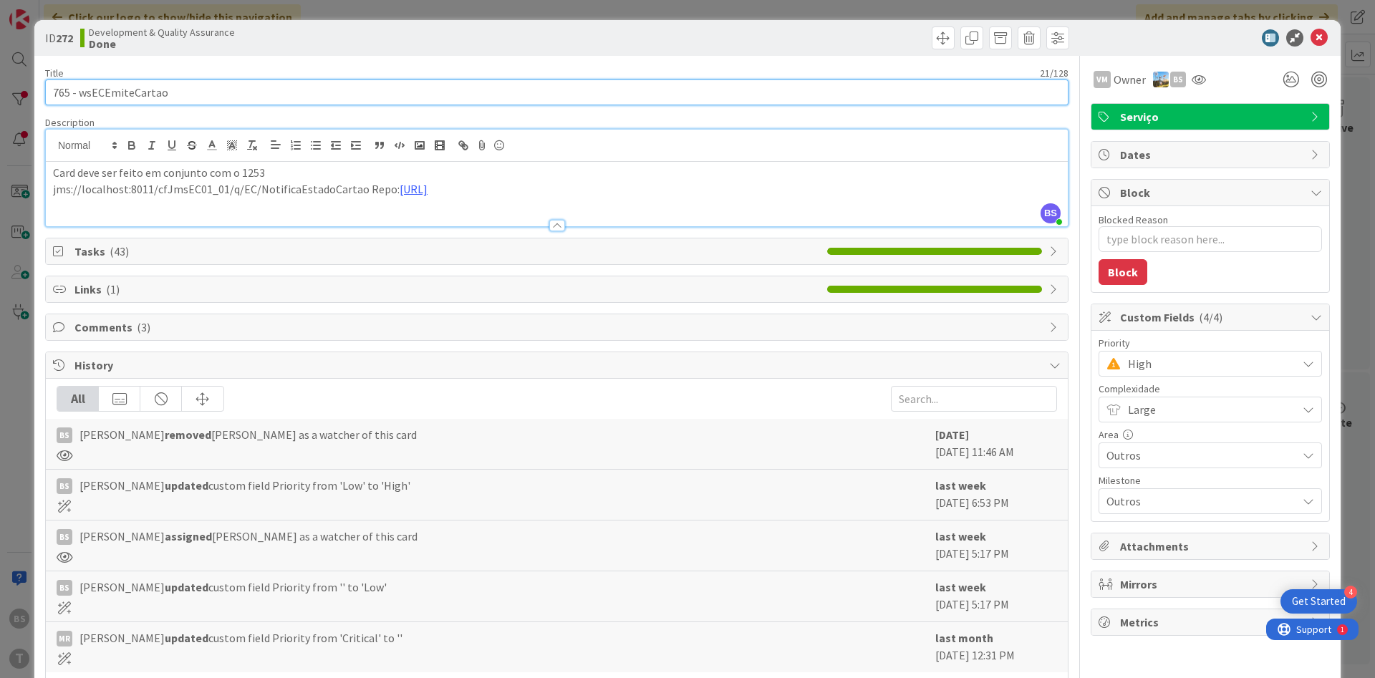
click at [122, 93] on input "765 - wsECEmiteCartao" at bounding box center [556, 92] width 1023 height 26
click at [130, 97] on input "765 - wsECEmiteCartao" at bounding box center [556, 92] width 1023 height 26
